Goal: Task Accomplishment & Management: Use online tool/utility

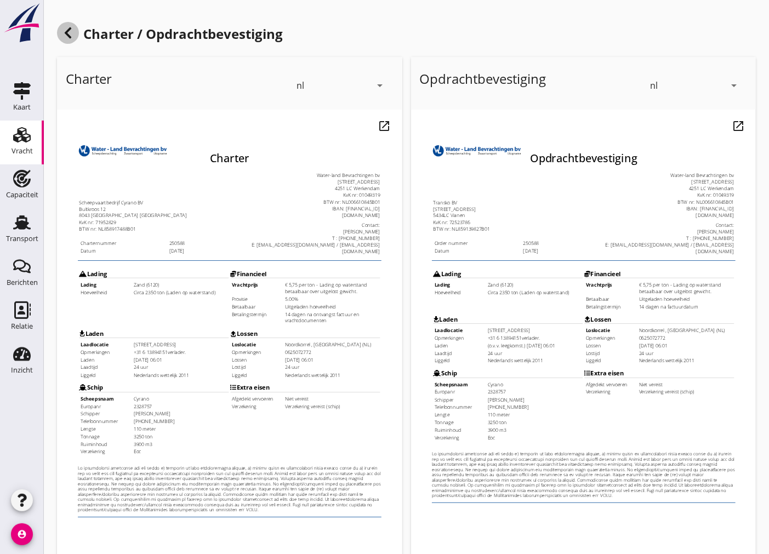
click at [68, 35] on use at bounding box center [68, 32] width 7 height 11
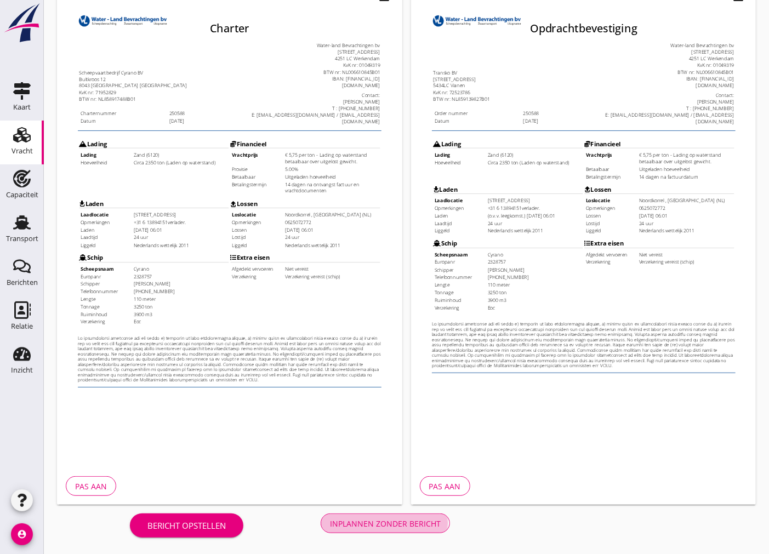
click at [420, 527] on div "Inplannen zonder bericht" at bounding box center [385, 524] width 111 height 12
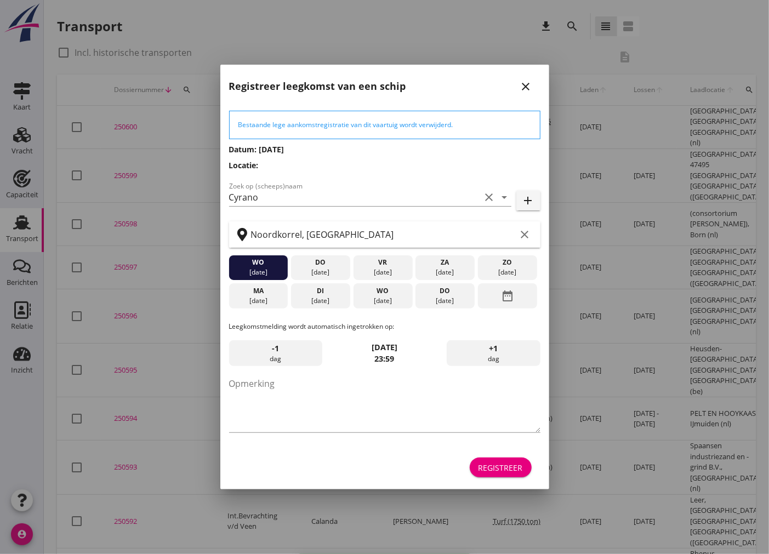
click at [525, 86] on icon "close" at bounding box center [526, 86] width 13 height 13
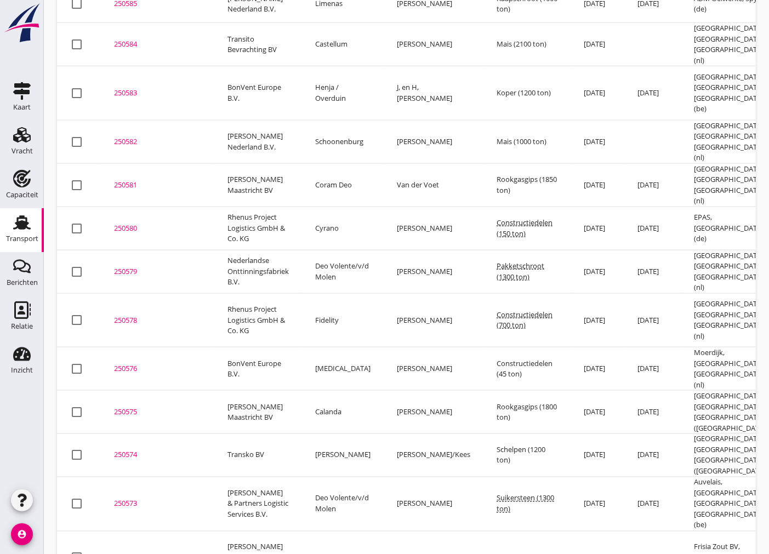
scroll to position [857, 0]
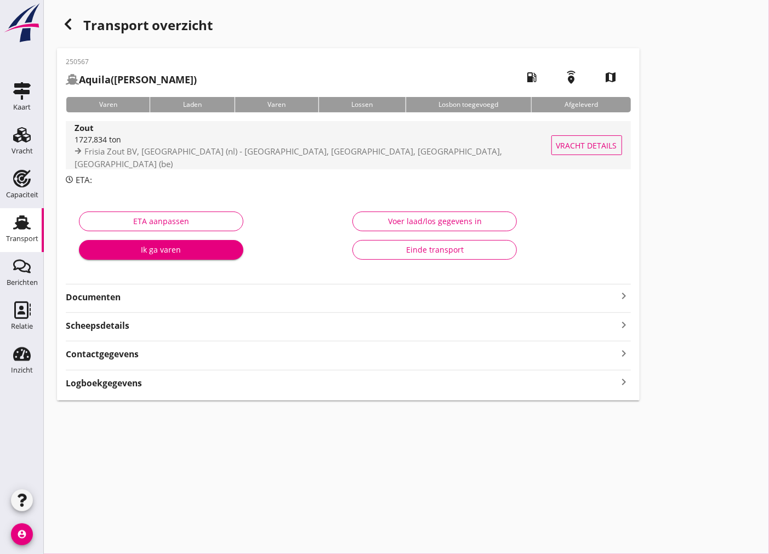
click at [222, 145] on div "1727,834 ton" at bounding box center [316, 140] width 483 height 12
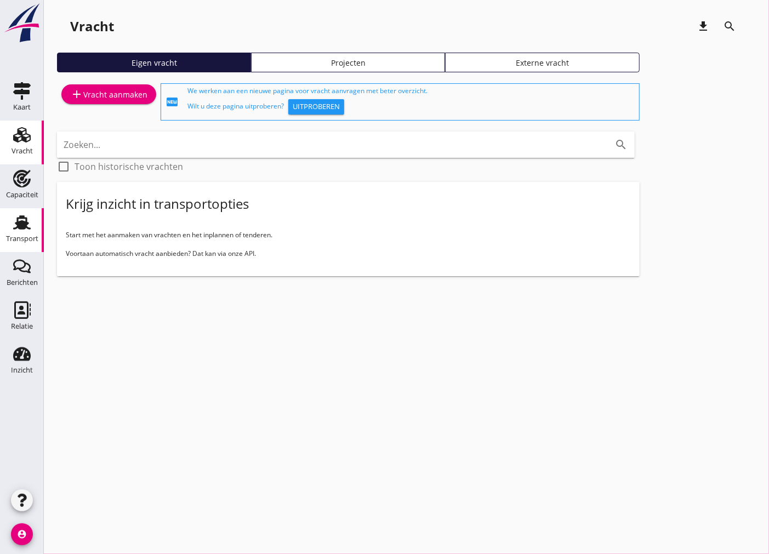
click at [28, 236] on div "Transport" at bounding box center [22, 238] width 32 height 7
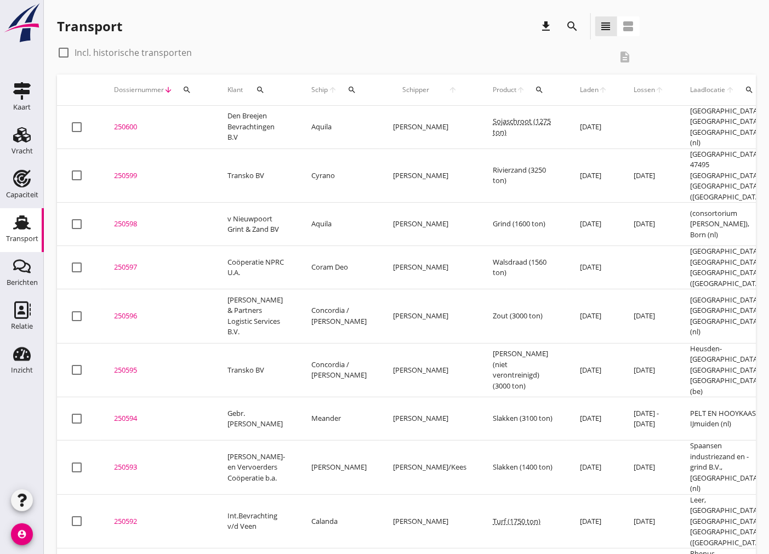
click at [55, 56] on div at bounding box center [63, 52] width 19 height 19
checkbox input "true"
click at [259, 86] on icon "search" at bounding box center [260, 90] width 9 height 9
click at [325, 115] on input "Zoeken op opdrachtgever..." at bounding box center [309, 122] width 114 height 18
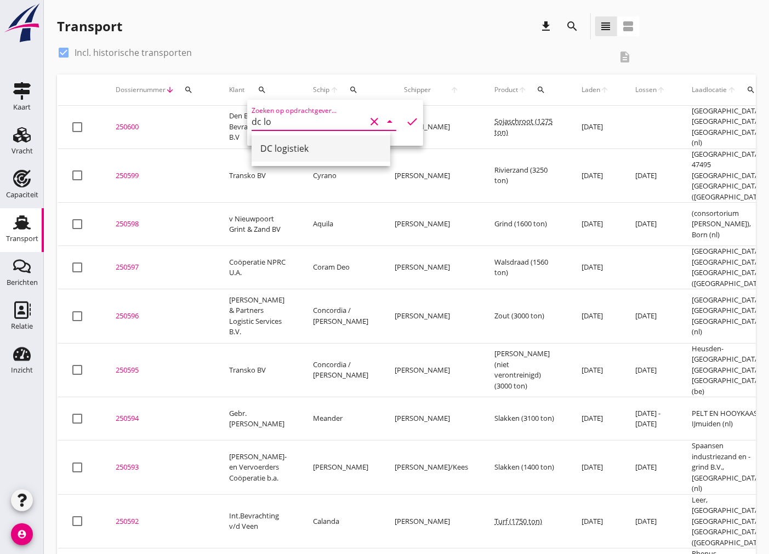
click at [288, 158] on div "DC logistiek" at bounding box center [320, 148] width 121 height 26
type input "DC logistiek"
click at [406, 118] on icon "check" at bounding box center [412, 121] width 13 height 13
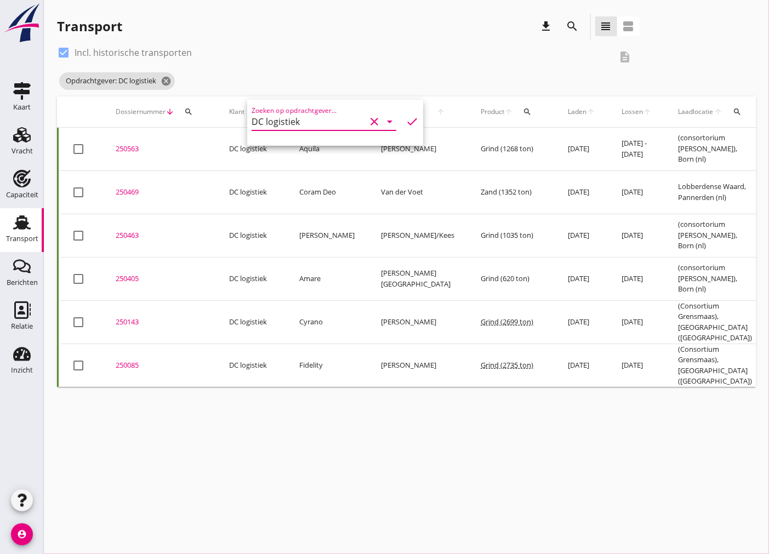
click at [461, 450] on div "cancel You are impersonating another user. Transport download search view_headl…" at bounding box center [406, 277] width 725 height 554
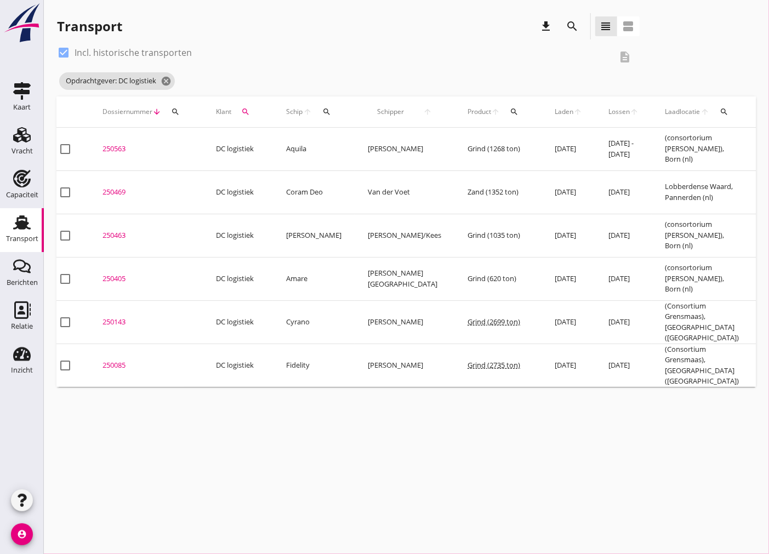
scroll to position [0, 5]
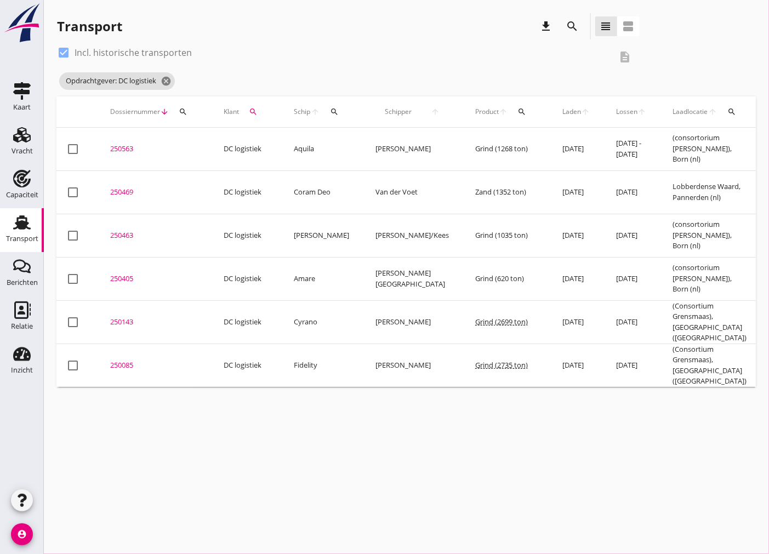
click at [126, 274] on div "250405" at bounding box center [153, 279] width 87 height 11
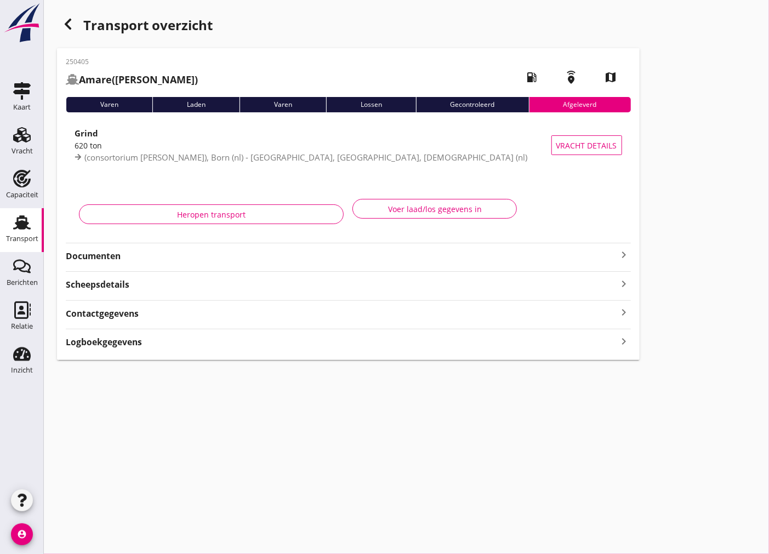
click at [256, 259] on strong "Documenten" at bounding box center [342, 256] width 552 height 13
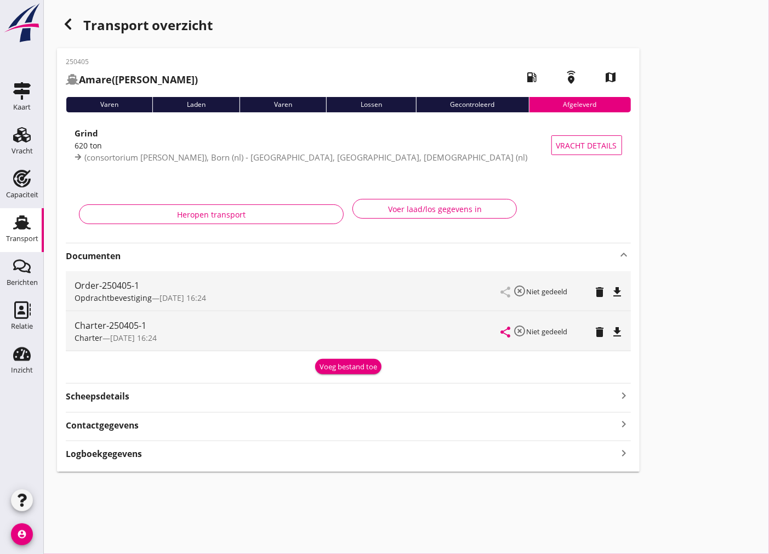
click at [617, 291] on icon "file_download" at bounding box center [617, 292] width 13 height 13
click at [66, 27] on icon "button" at bounding box center [67, 24] width 13 height 13
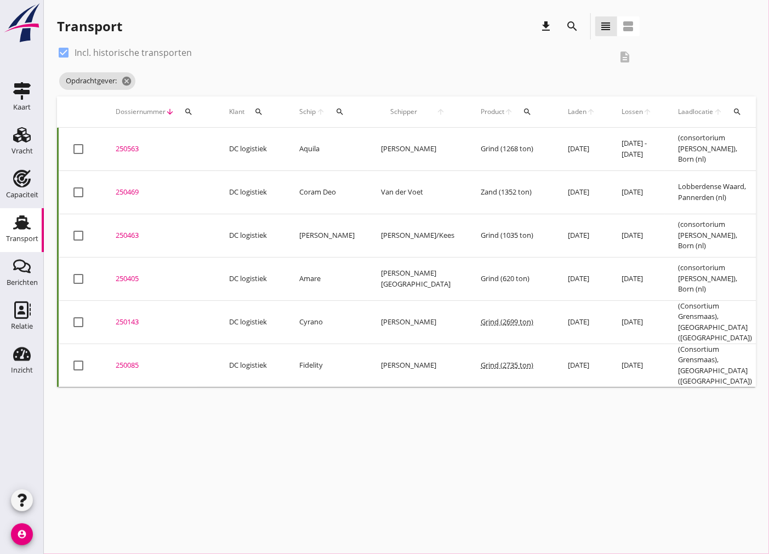
click at [259, 113] on icon "search" at bounding box center [258, 111] width 9 height 9
click at [271, 141] on input "Zoeken op opdrachtgever..." at bounding box center [310, 144] width 114 height 18
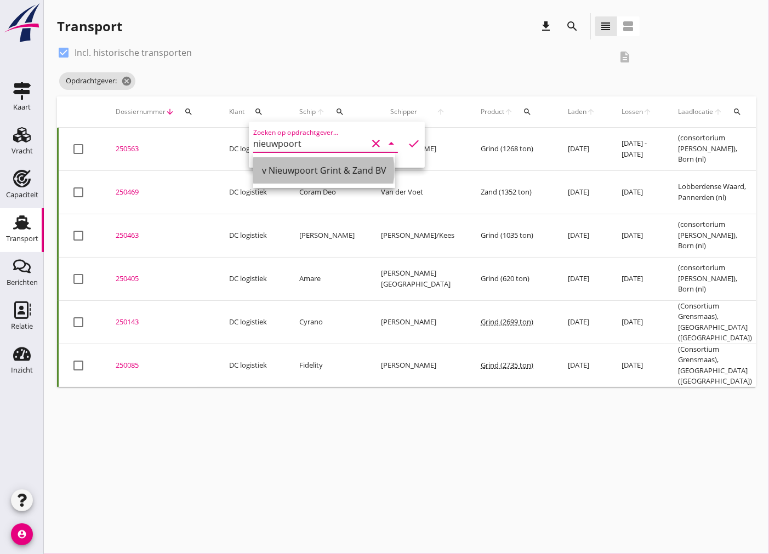
click at [307, 166] on div "v Nieuwpoort Grint & Zand BV" at bounding box center [324, 170] width 124 height 13
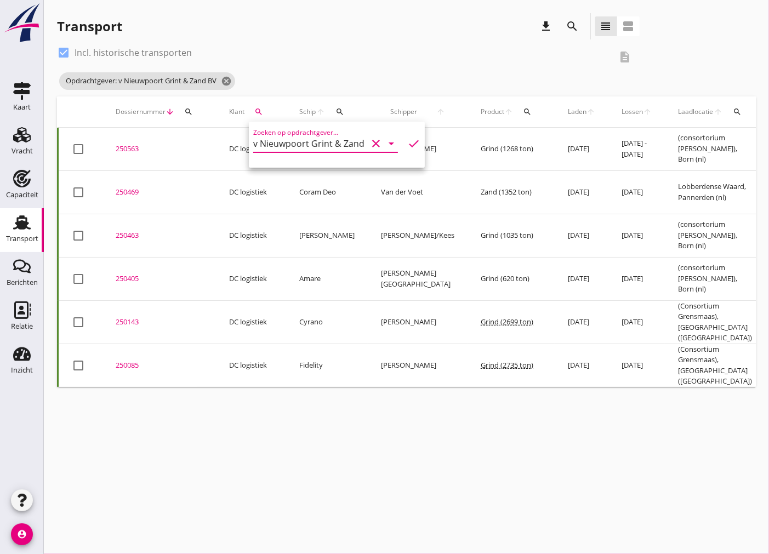
type input "v Nieuwpoort Grint & Zand BV"
click at [407, 149] on icon "check" at bounding box center [413, 143] width 13 height 13
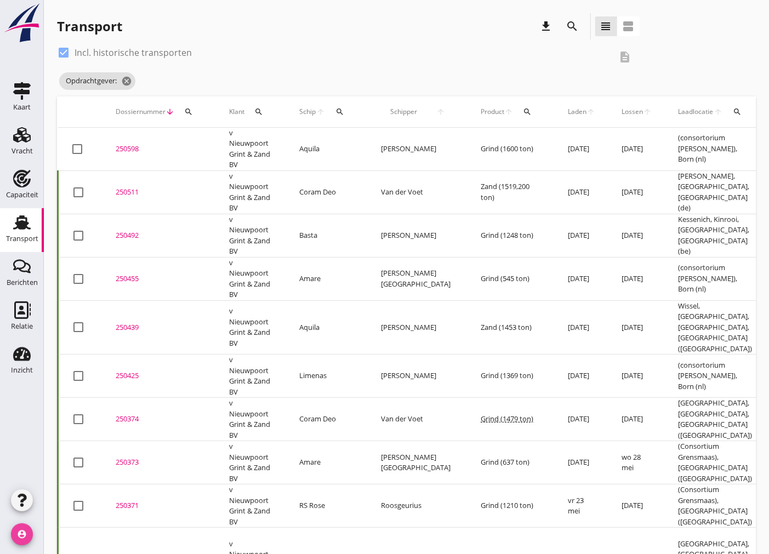
click at [26, 539] on icon "account_circle" at bounding box center [22, 535] width 22 height 22
click at [77, 527] on div "Uitloggen" at bounding box center [82, 530] width 47 height 13
